Goal: Complete application form

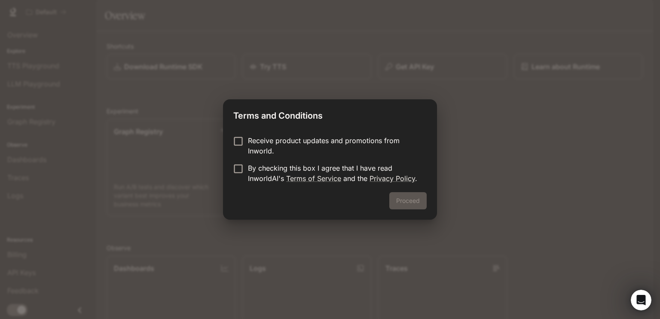
click at [249, 141] on p "Receive product updates and promotions from Inworld." at bounding box center [334, 145] width 172 height 21
click at [256, 166] on p "By checking this box I agree that I have read InworldAI's Terms of Service and …" at bounding box center [334, 173] width 172 height 21
click at [424, 203] on button "Proceed" at bounding box center [408, 200] width 37 height 17
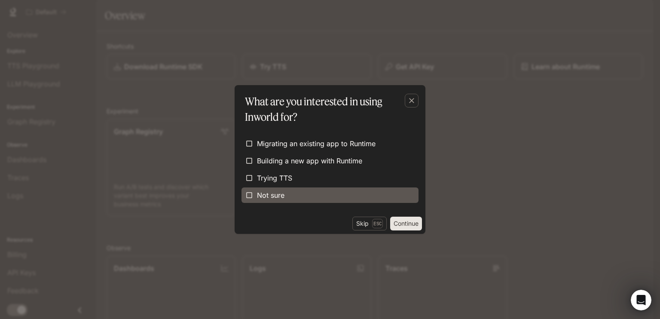
click at [332, 191] on label "Not sure" at bounding box center [330, 194] width 177 height 15
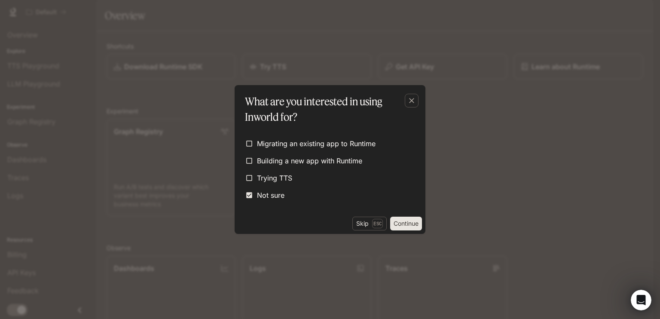
click at [413, 218] on button "Continue" at bounding box center [406, 224] width 32 height 14
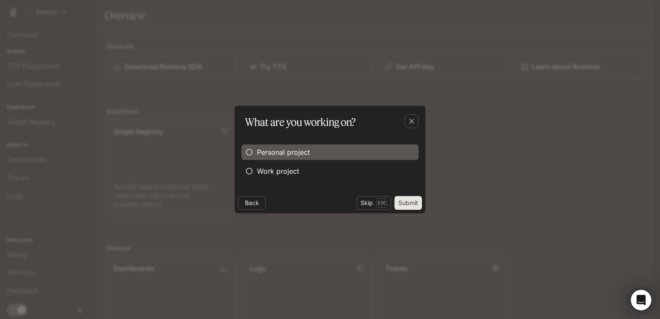
click at [299, 152] on span "Personal project" at bounding box center [283, 152] width 53 height 10
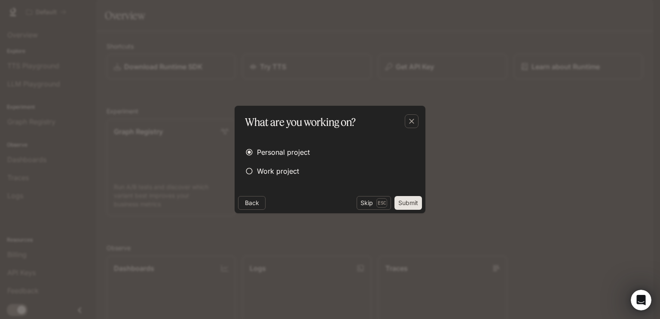
click at [404, 200] on button "Submit" at bounding box center [409, 203] width 28 height 14
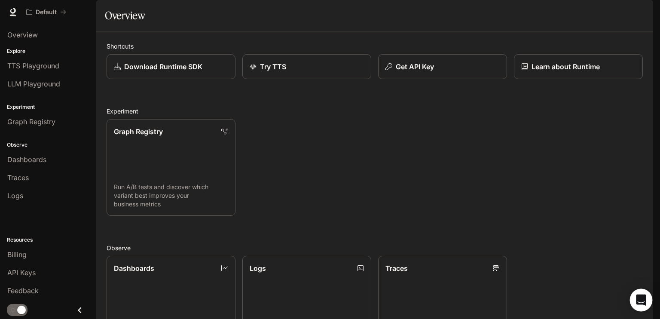
click at [633, 296] on div "Open Intercom Messenger" at bounding box center [641, 300] width 23 height 23
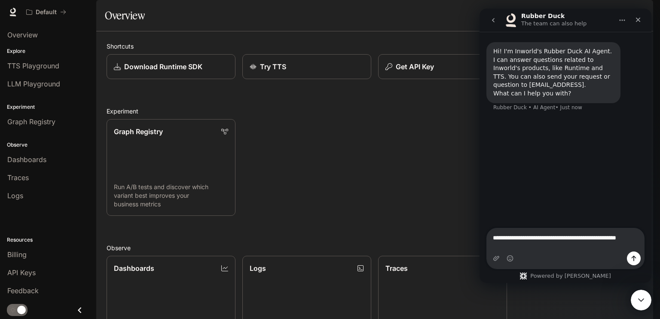
type textarea "**********"
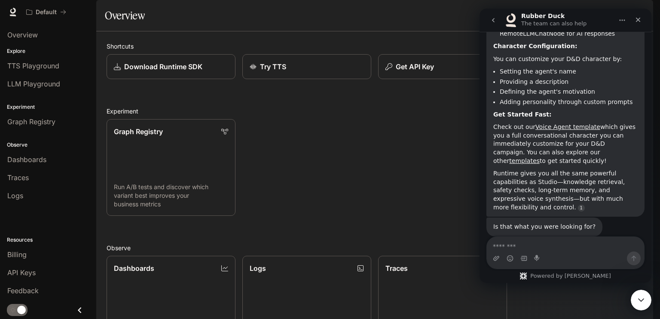
scroll to position [243, 0]
click at [452, 196] on div "Graph Registry Run A/B tests and discover which variant best improves your busi…" at bounding box center [372, 164] width 544 height 104
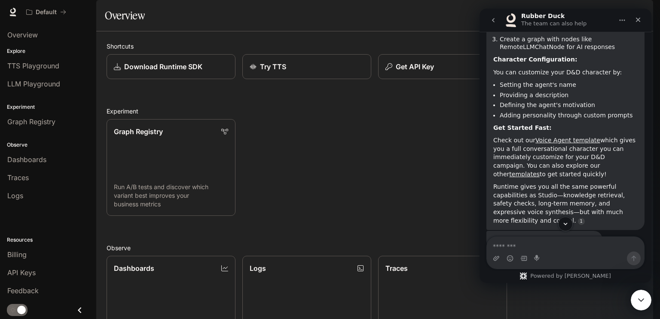
scroll to position [228, 0]
